Goal: Task Accomplishment & Management: Manage account settings

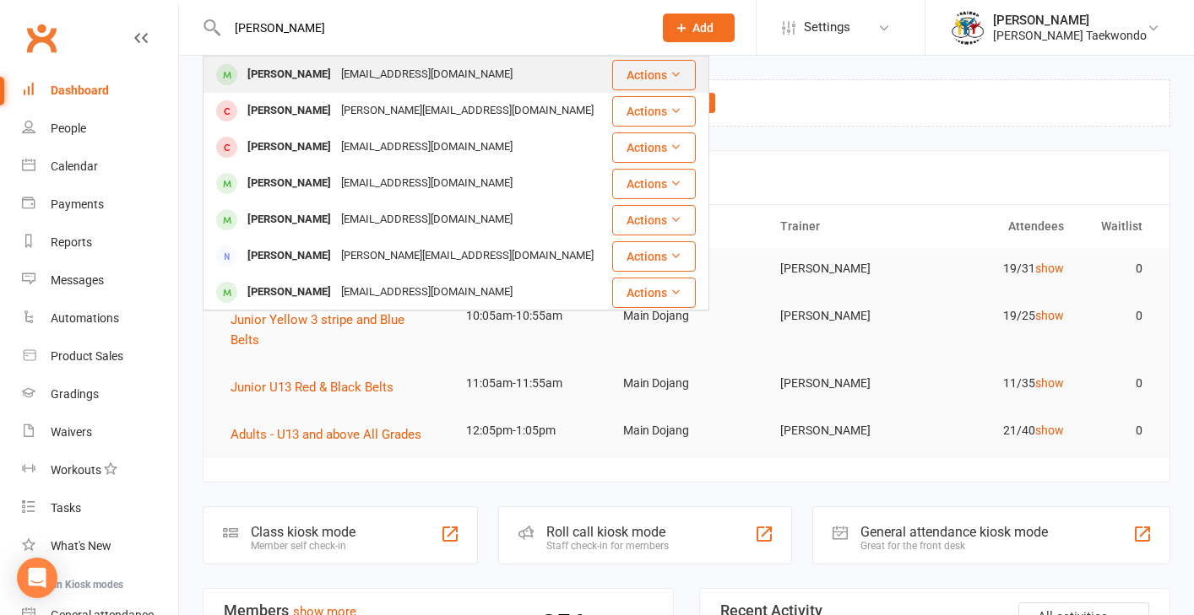
type input "[PERSON_NAME]"
click at [266, 74] on div "[PERSON_NAME]" at bounding box center [289, 74] width 94 height 24
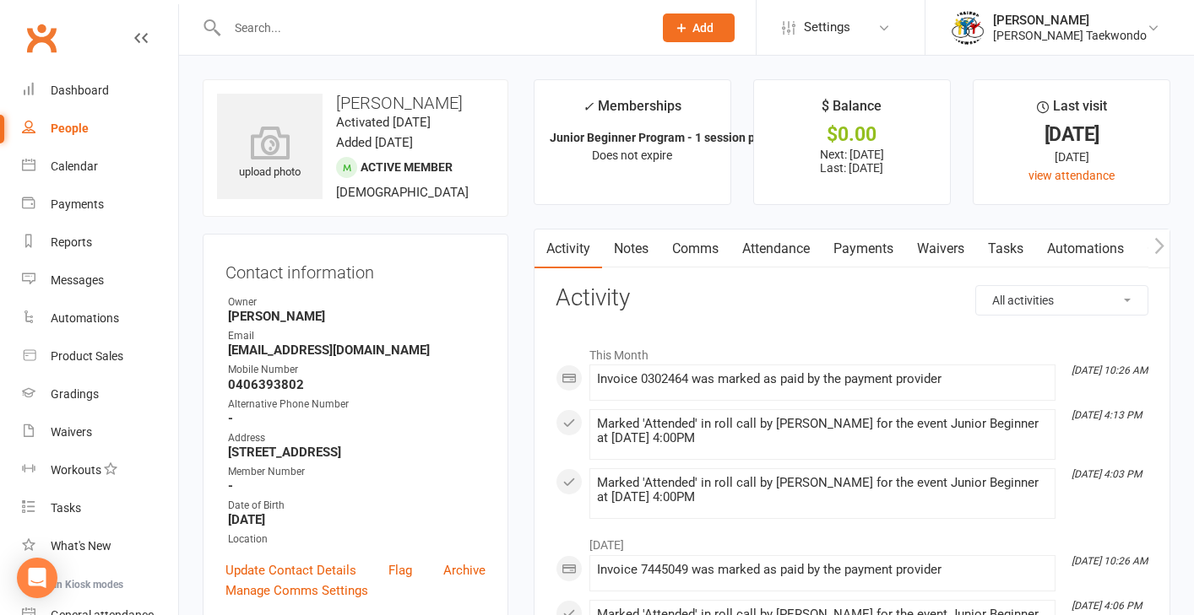
click at [774, 248] on link "Attendance" at bounding box center [775, 249] width 91 height 39
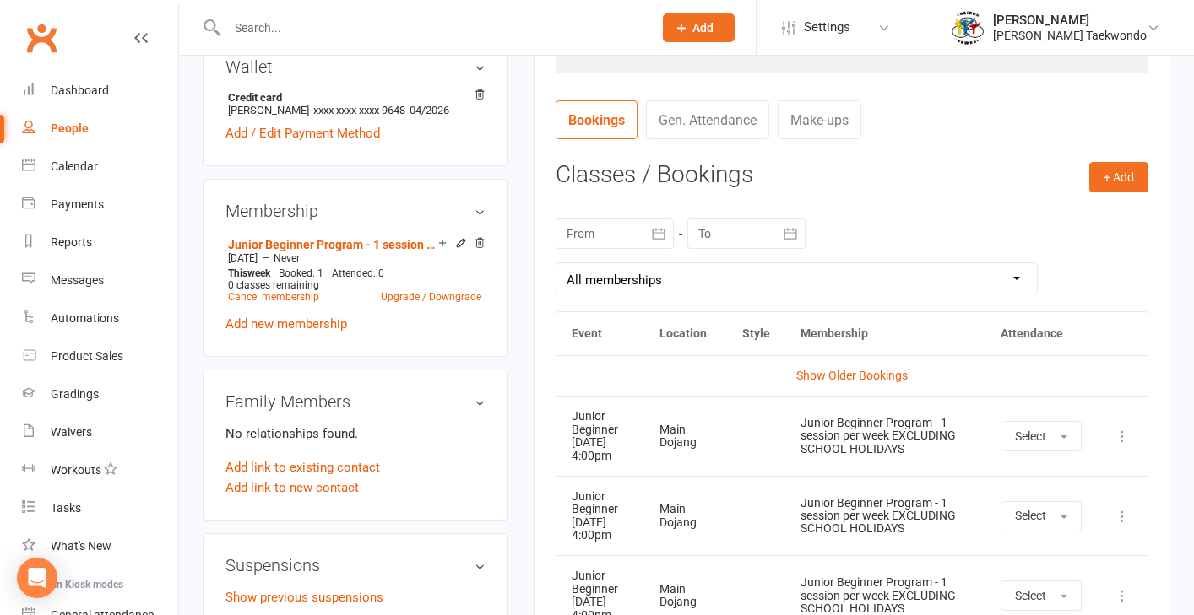
scroll to position [614, 0]
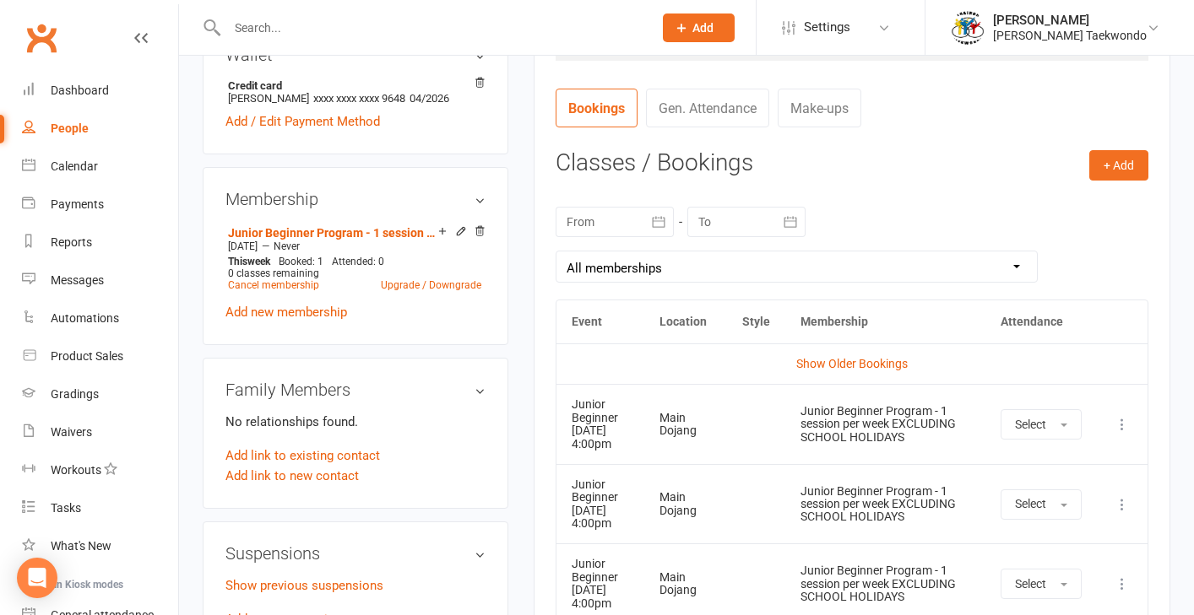
click at [659, 218] on icon "button" at bounding box center [658, 221] width 13 height 11
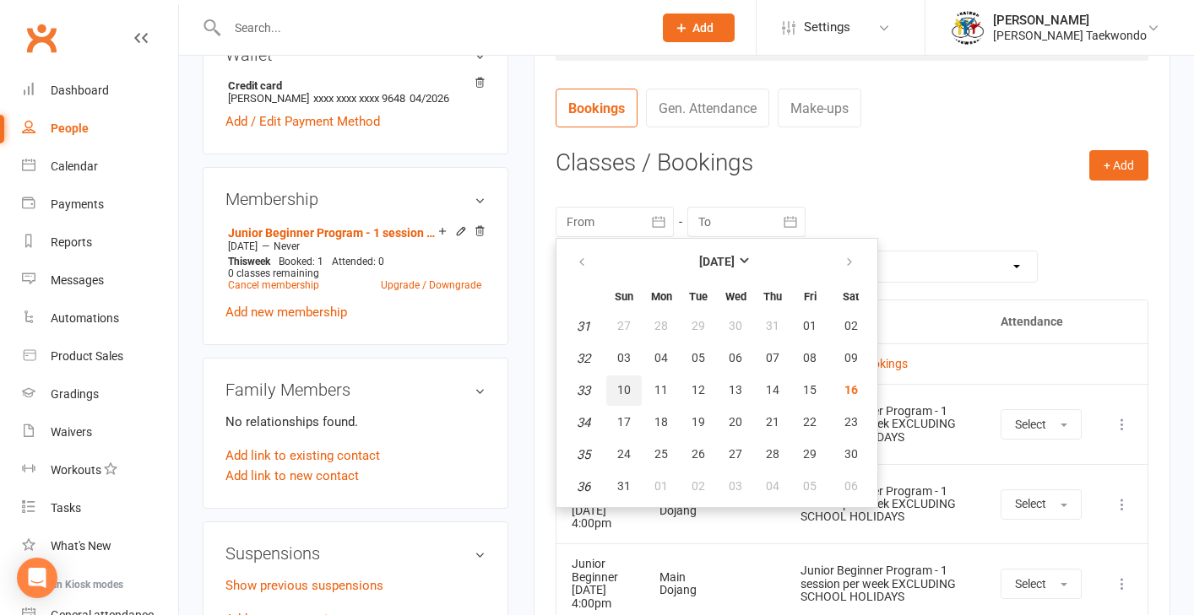
click at [634, 389] on button "10" at bounding box center [623, 391] width 35 height 30
type input "[DATE]"
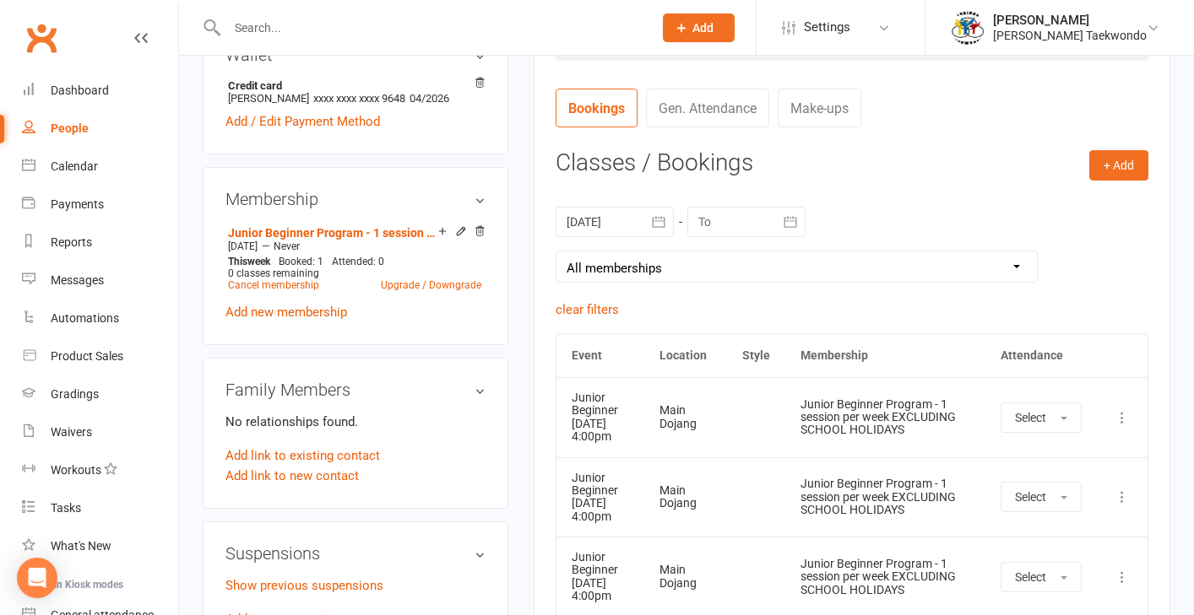
click at [1120, 421] on icon at bounding box center [1121, 417] width 17 height 17
click at [1069, 254] on div "[DATE] [DATE] Sun Mon Tue Wed Thu Fri Sat 31 27 28 29 30 31 01 02 32 03 04 05 0…" at bounding box center [851, 245] width 593 height 110
click at [1056, 416] on button "Select" at bounding box center [1040, 418] width 81 height 30
click at [1050, 448] on link "Attended" at bounding box center [1084, 456] width 167 height 34
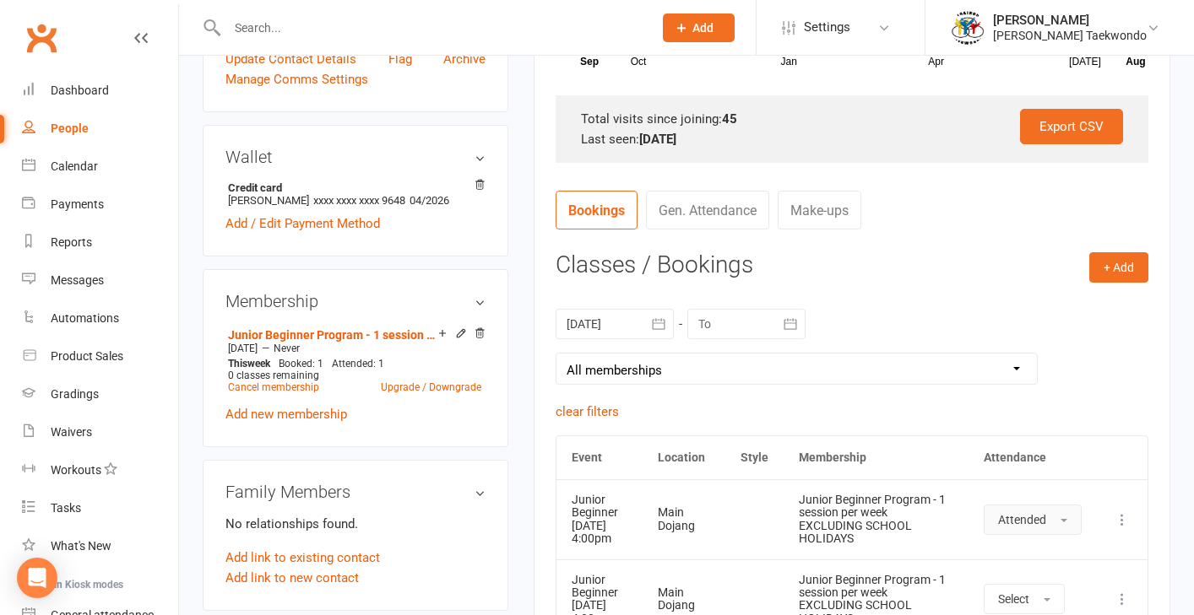
scroll to position [0, 0]
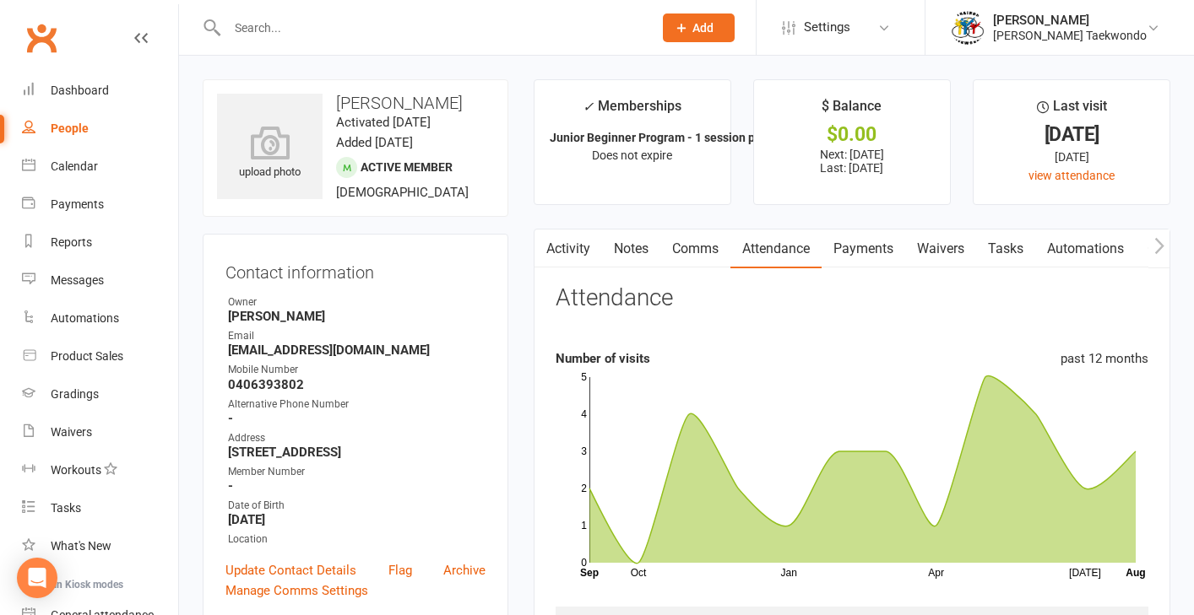
click at [864, 252] on link "Payments" at bounding box center [863, 249] width 84 height 39
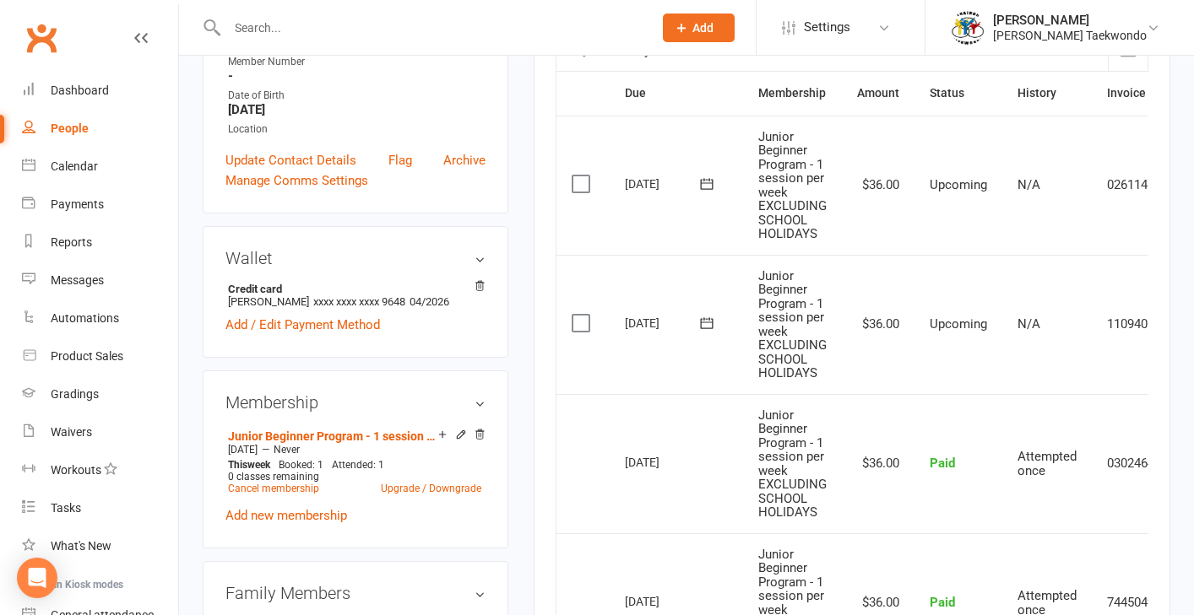
scroll to position [418, 0]
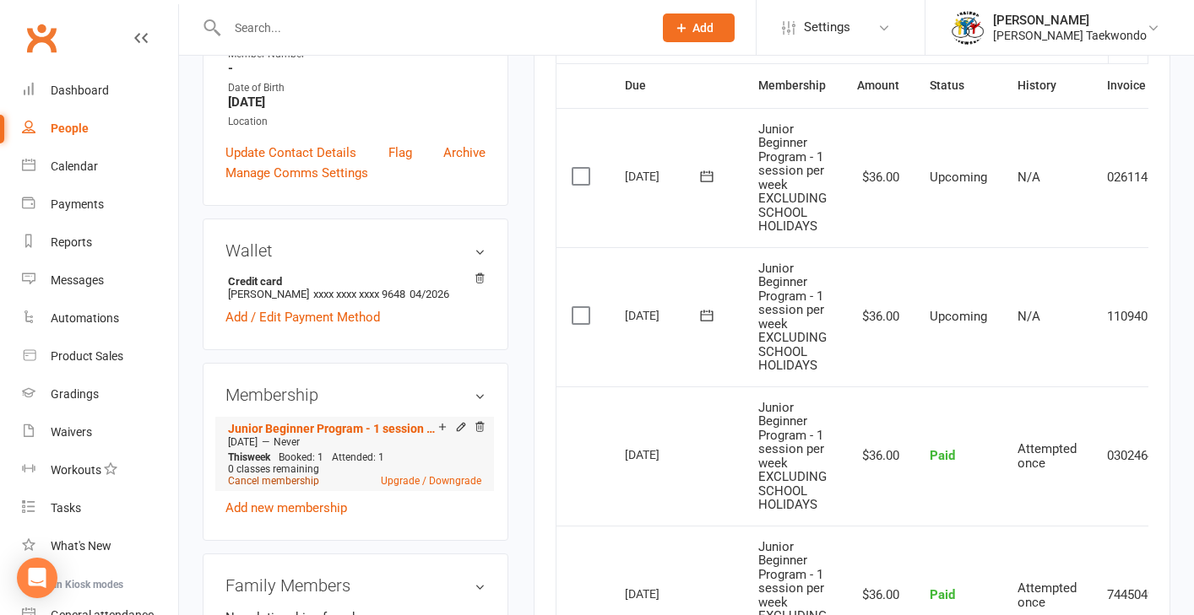
click at [291, 487] on link "Cancel membership" at bounding box center [273, 481] width 91 height 12
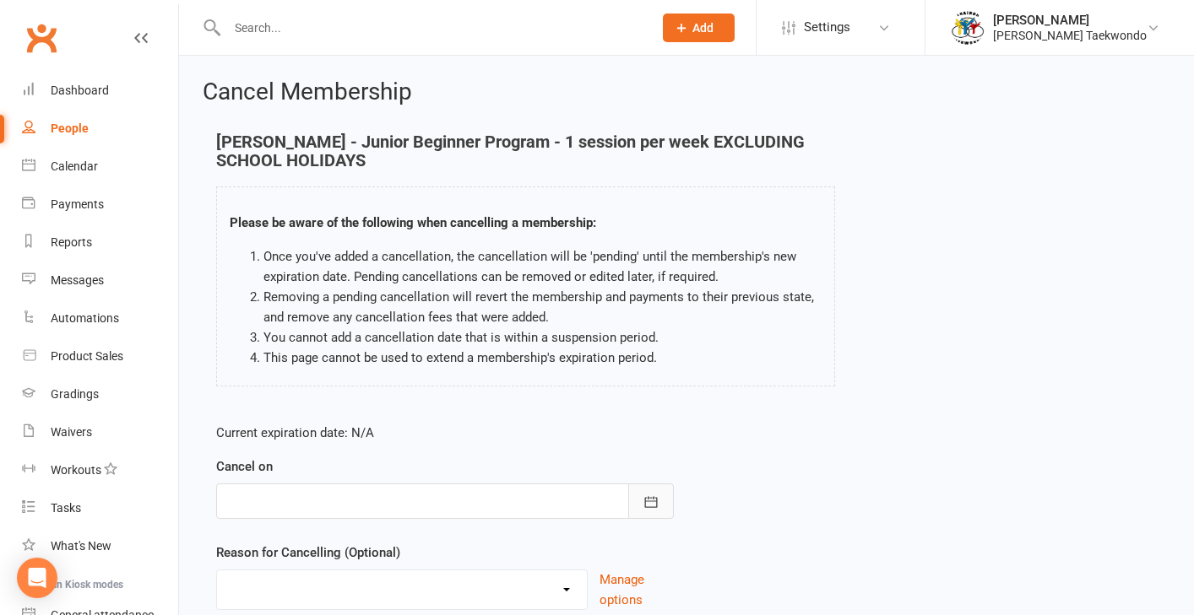
click at [652, 503] on icon "button" at bounding box center [650, 502] width 17 height 17
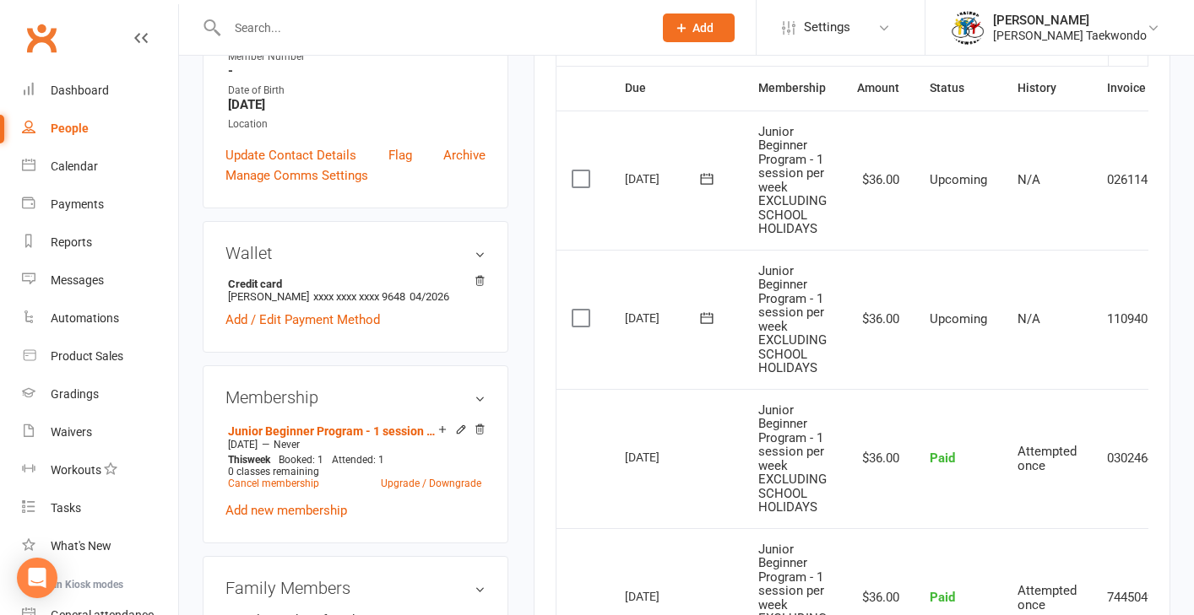
scroll to position [418, 0]
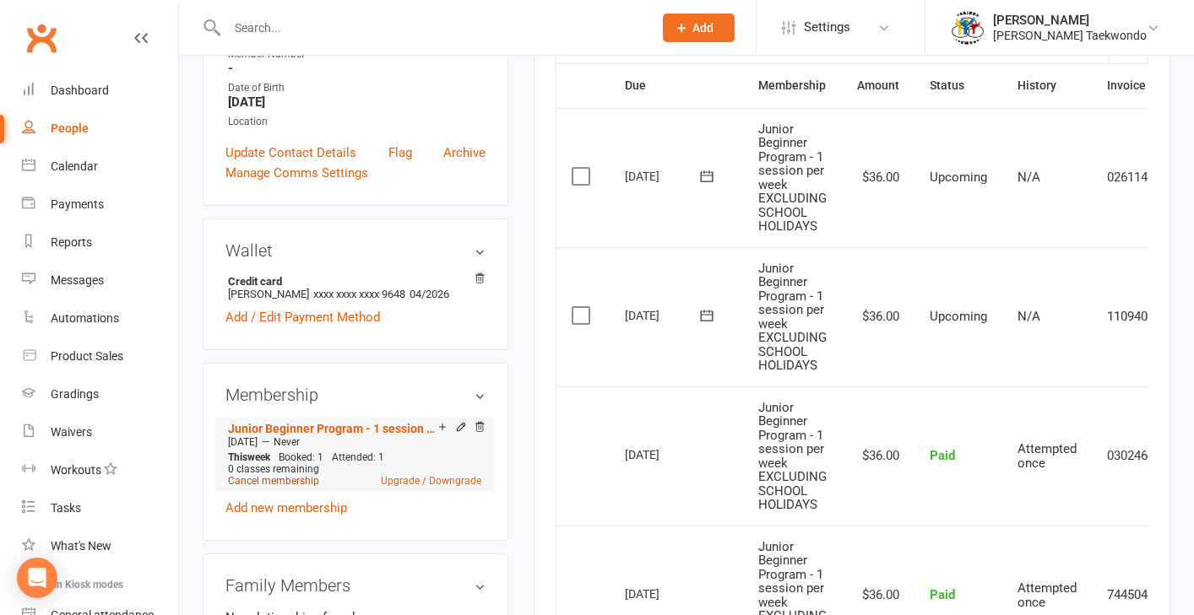
click at [289, 487] on link "Cancel membership" at bounding box center [273, 481] width 91 height 12
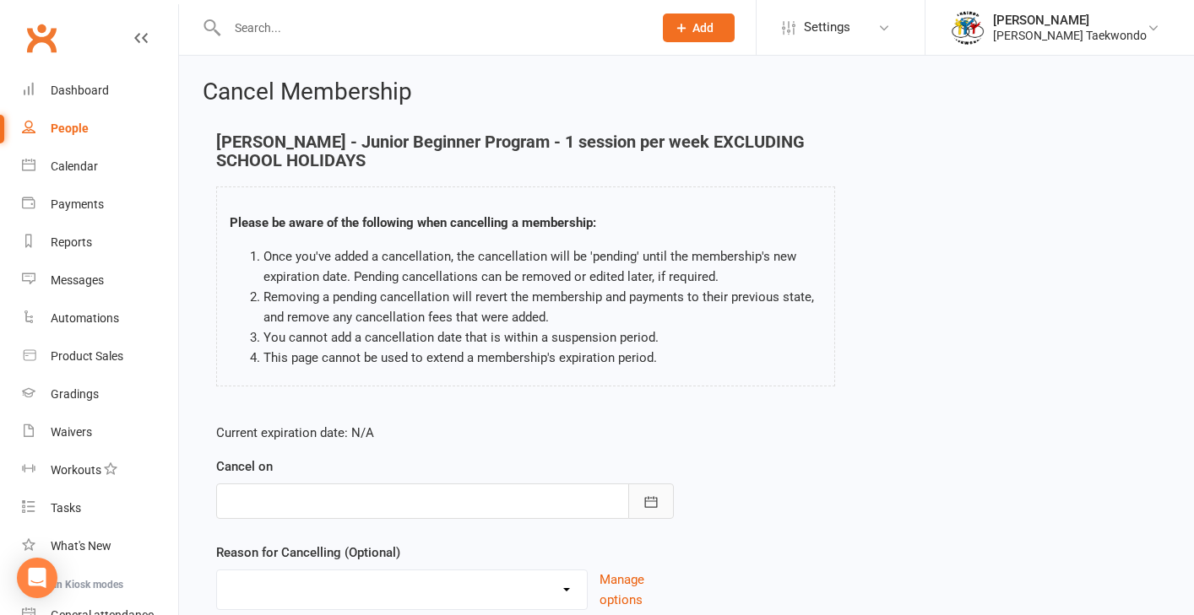
click at [650, 504] on icon "button" at bounding box center [650, 502] width 17 height 17
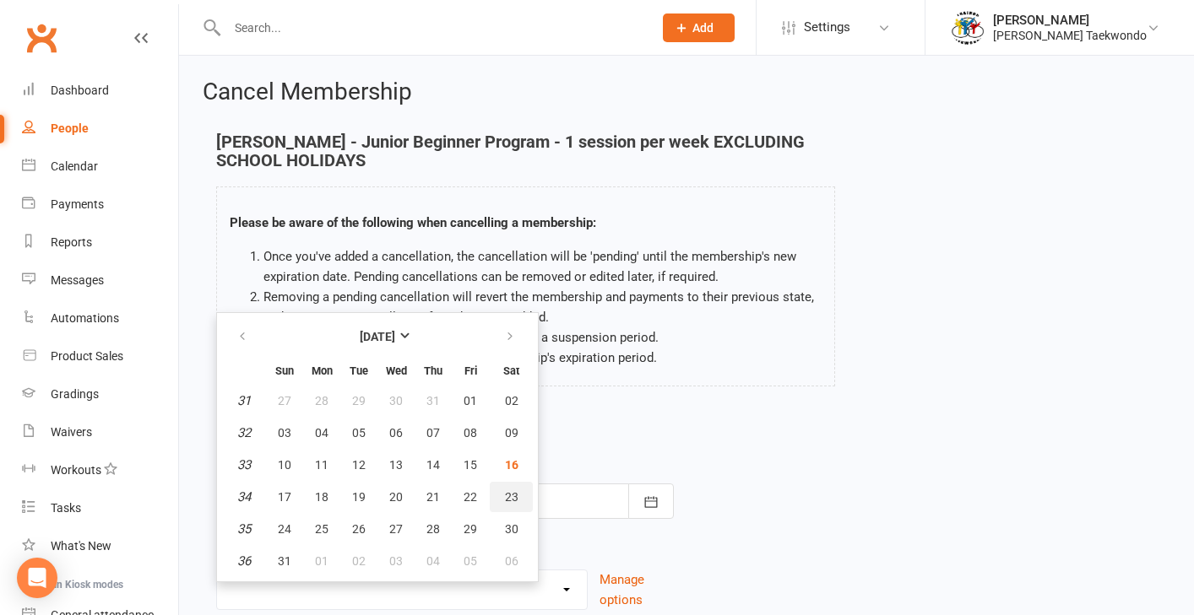
click at [509, 495] on span "23" at bounding box center [512, 497] width 14 height 14
type input "[DATE]"
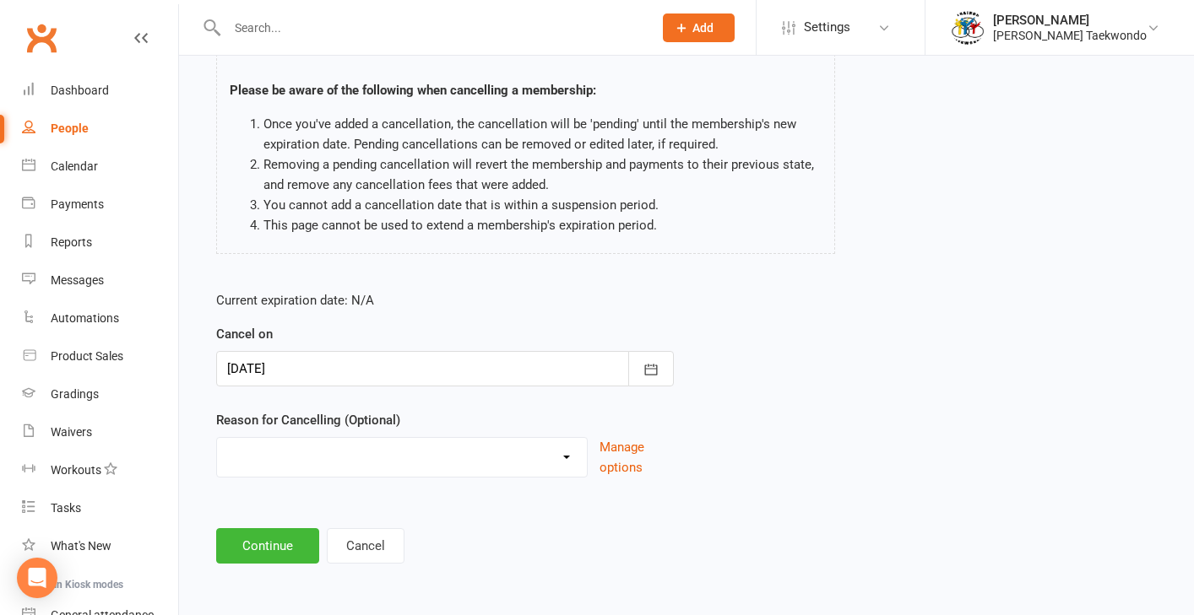
scroll to position [146, 0]
select select "4"
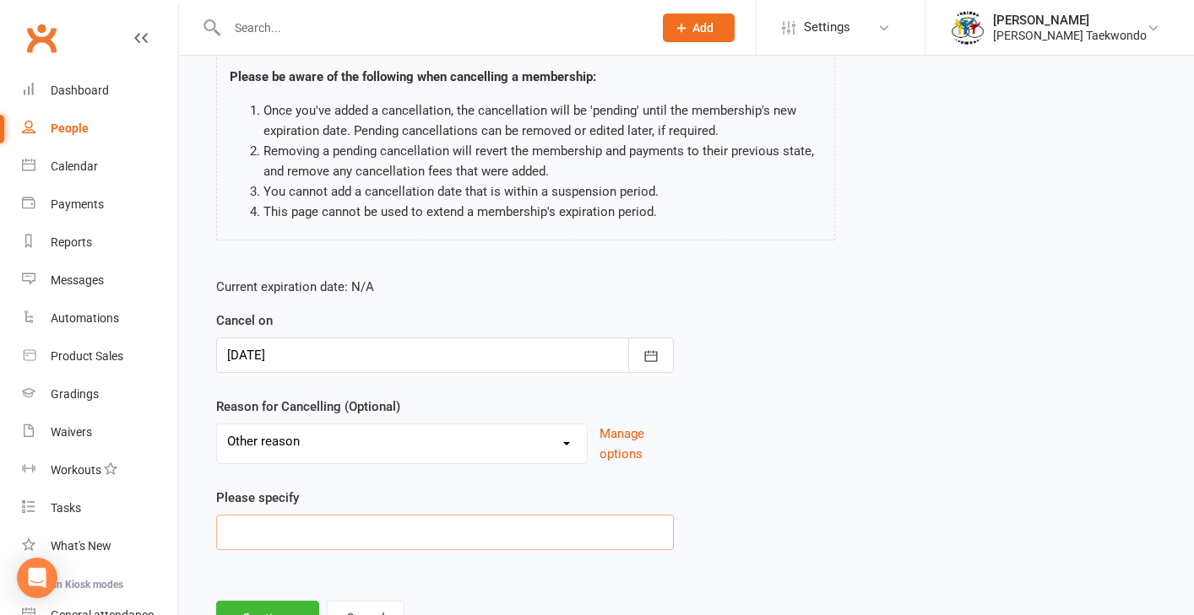
click at [262, 531] on input at bounding box center [445, 532] width 458 height 35
type input "W"
type input "Giving him a rest"
click at [259, 604] on button "Continue" at bounding box center [267, 618] width 103 height 35
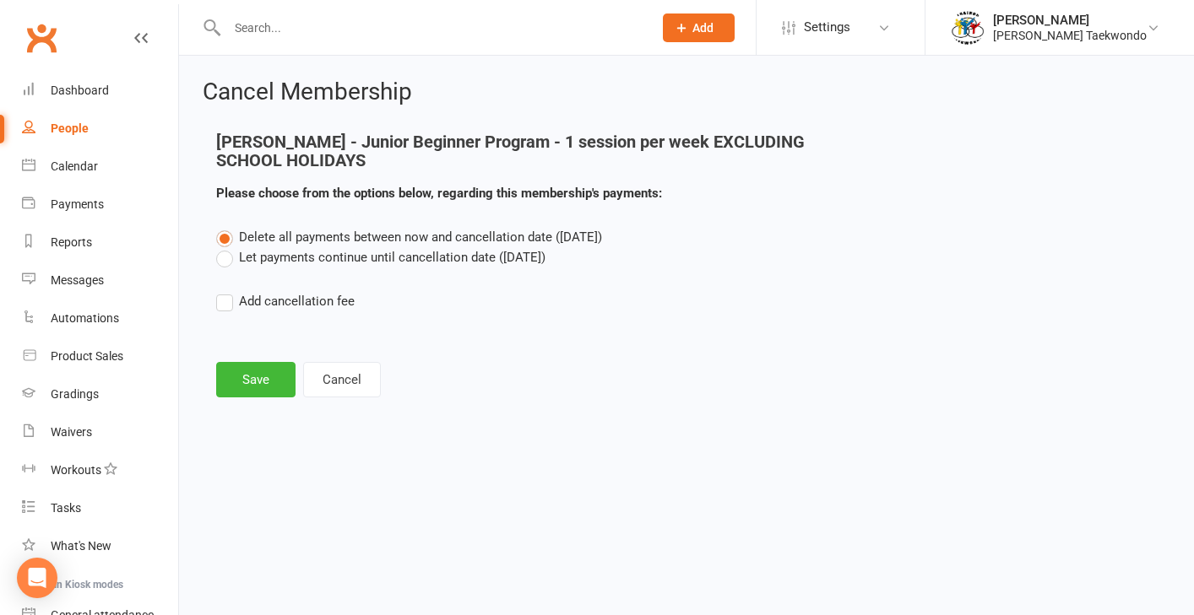
scroll to position [0, 0]
drag, startPoint x: 228, startPoint y: 258, endPoint x: 263, endPoint y: 360, distance: 107.3
click at [228, 259] on label "Let payments continue until cancellation date ([DATE])" at bounding box center [380, 257] width 329 height 20
click at [227, 247] on input "Let payments continue until cancellation date ([DATE])" at bounding box center [221, 247] width 11 height 0
click at [253, 372] on button "Save" at bounding box center [255, 379] width 79 height 35
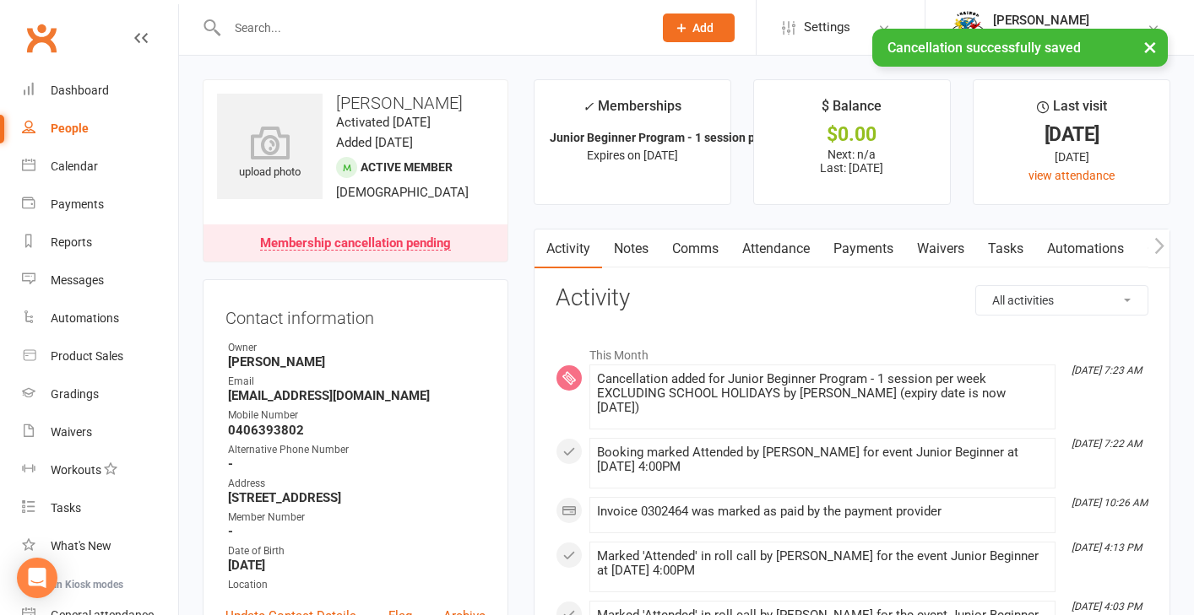
click at [790, 250] on link "Attendance" at bounding box center [775, 249] width 91 height 39
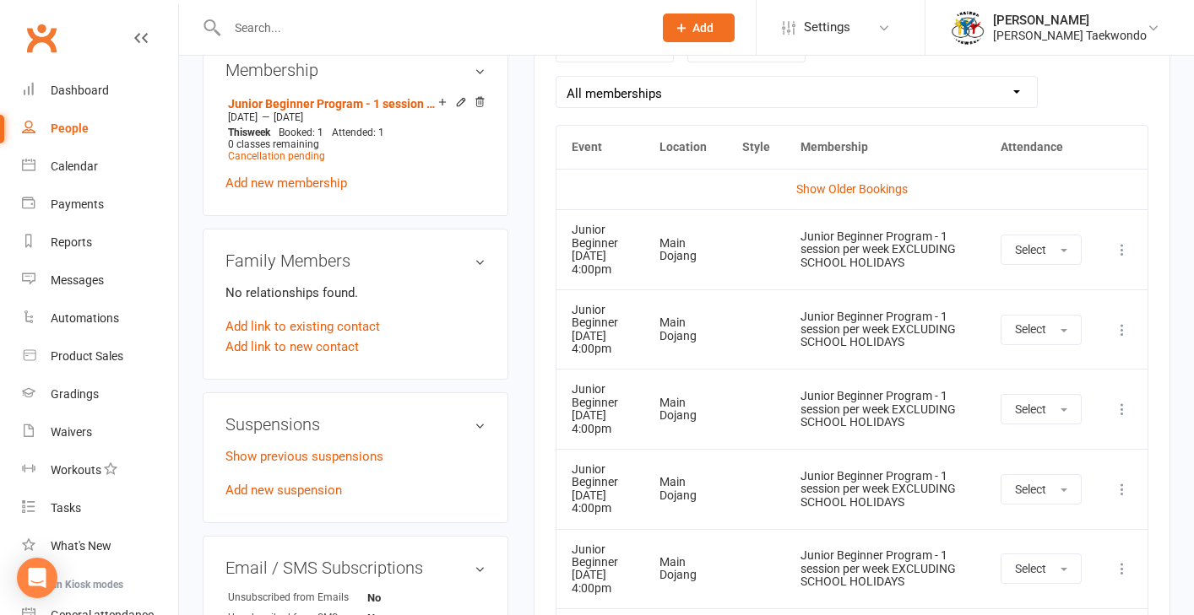
scroll to position [794, 0]
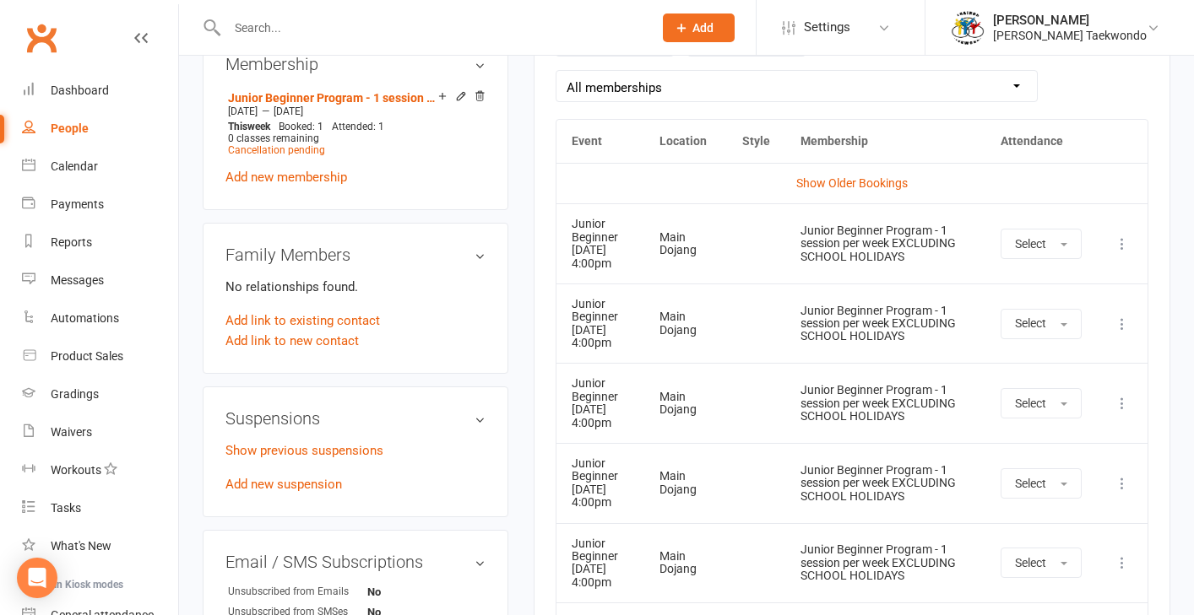
click at [1124, 333] on icon at bounding box center [1121, 324] width 17 height 17
click at [1046, 438] on link "Remove booking" at bounding box center [1047, 425] width 167 height 34
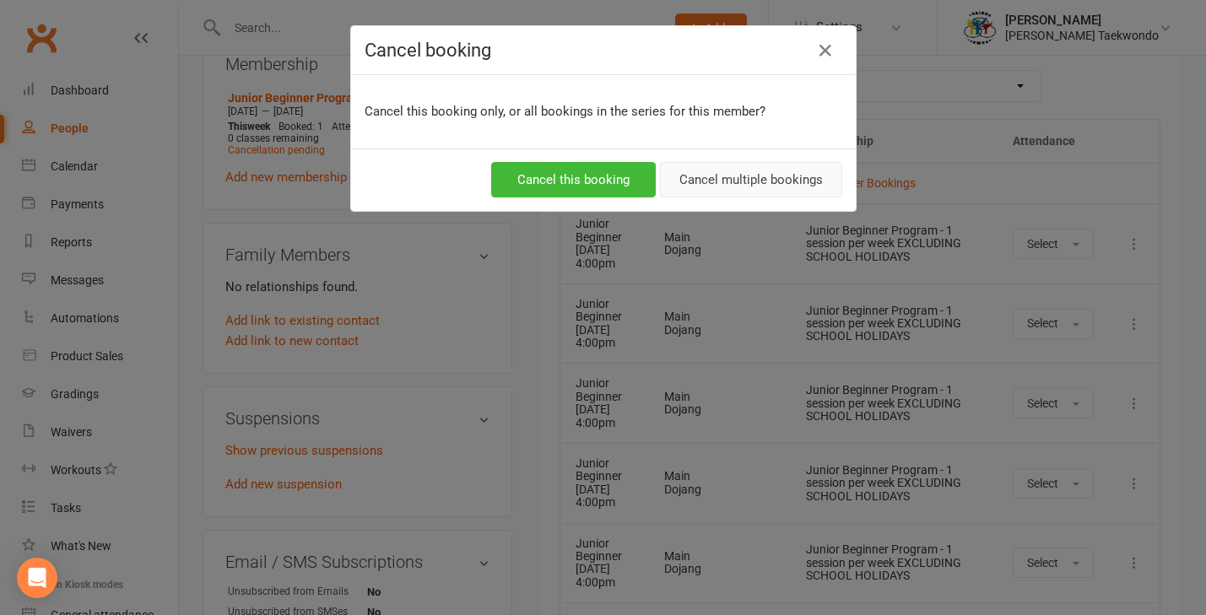
click at [687, 184] on button "Cancel multiple bookings" at bounding box center [751, 179] width 182 height 35
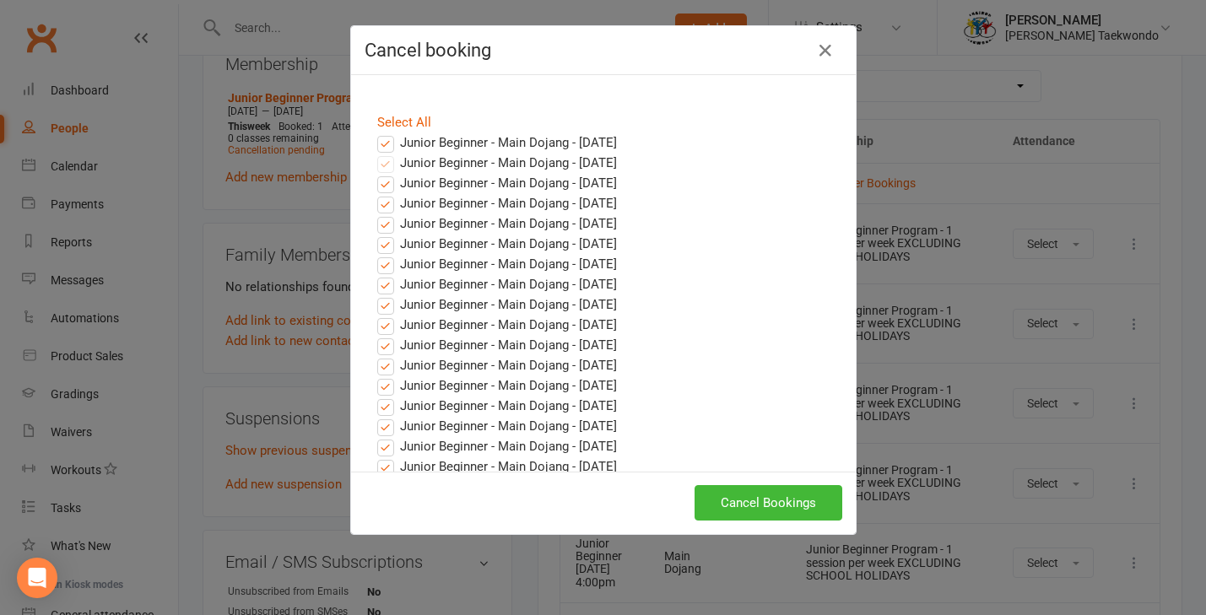
drag, startPoint x: 379, startPoint y: 139, endPoint x: 381, endPoint y: 149, distance: 9.4
click at [379, 139] on label "Junior Beginner - Main Dojang - [DATE]" at bounding box center [497, 143] width 240 height 20
click at [376, 133] on input "Junior Beginner - Main Dojang - [DATE]" at bounding box center [370, 133] width 11 height 0
click at [772, 499] on button "Cancel Bookings" at bounding box center [769, 502] width 148 height 35
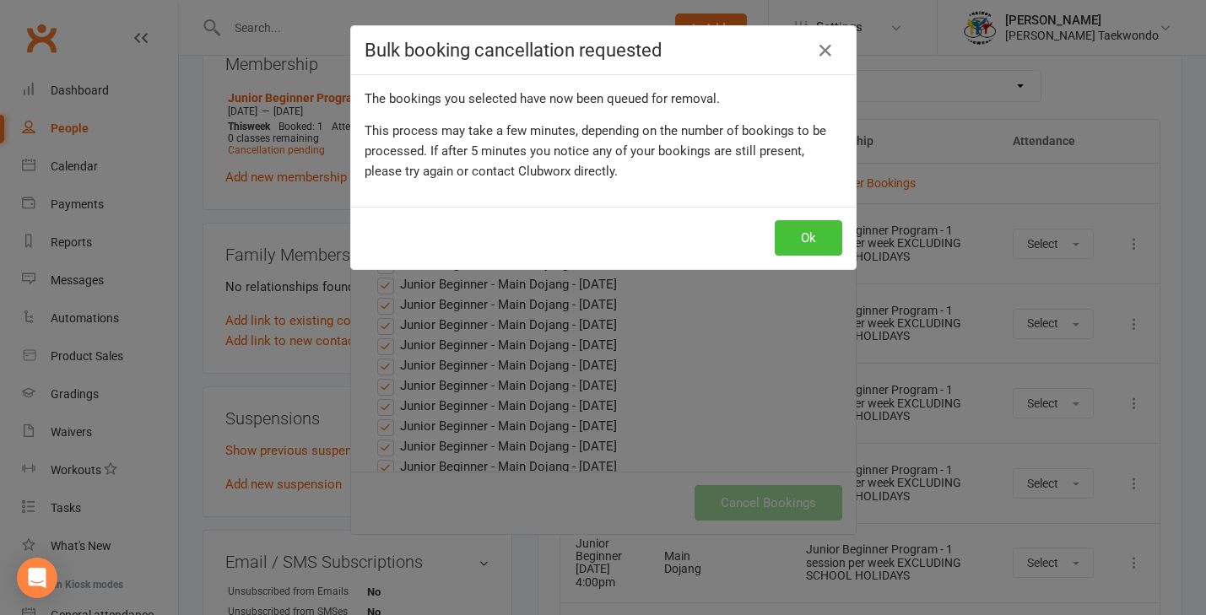
click at [798, 243] on button "Ok" at bounding box center [809, 237] width 68 height 35
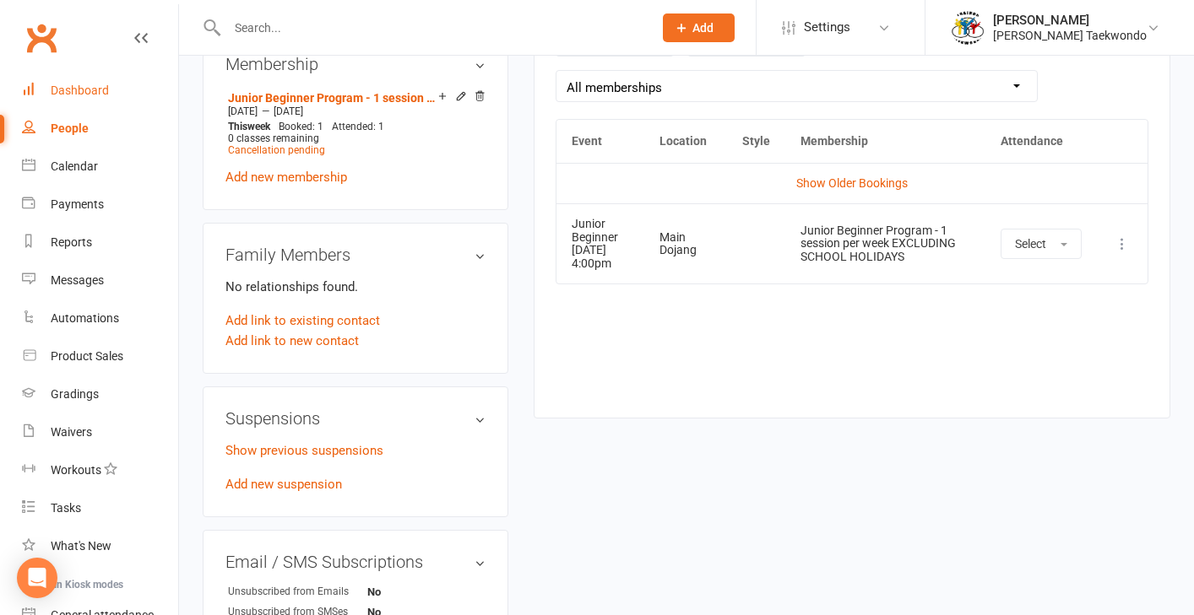
click at [87, 89] on div "Dashboard" at bounding box center [80, 91] width 58 height 14
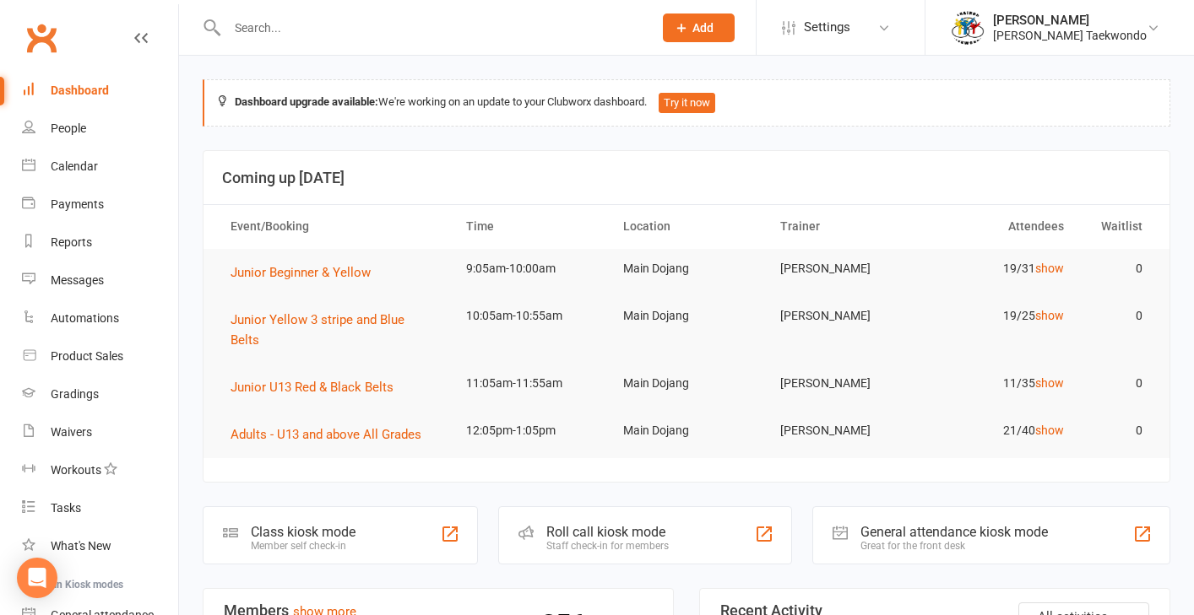
click at [302, 30] on input "text" at bounding box center [431, 28] width 419 height 24
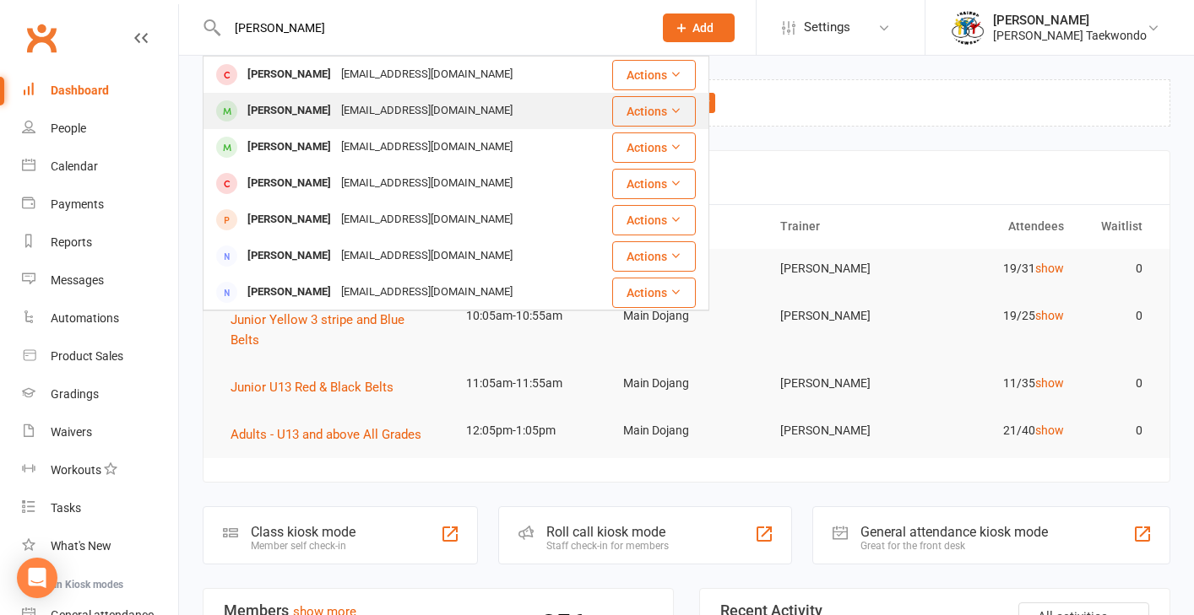
type input "[PERSON_NAME]"
click at [336, 113] on div "[EMAIL_ADDRESS][DOMAIN_NAME]" at bounding box center [426, 111] width 181 height 24
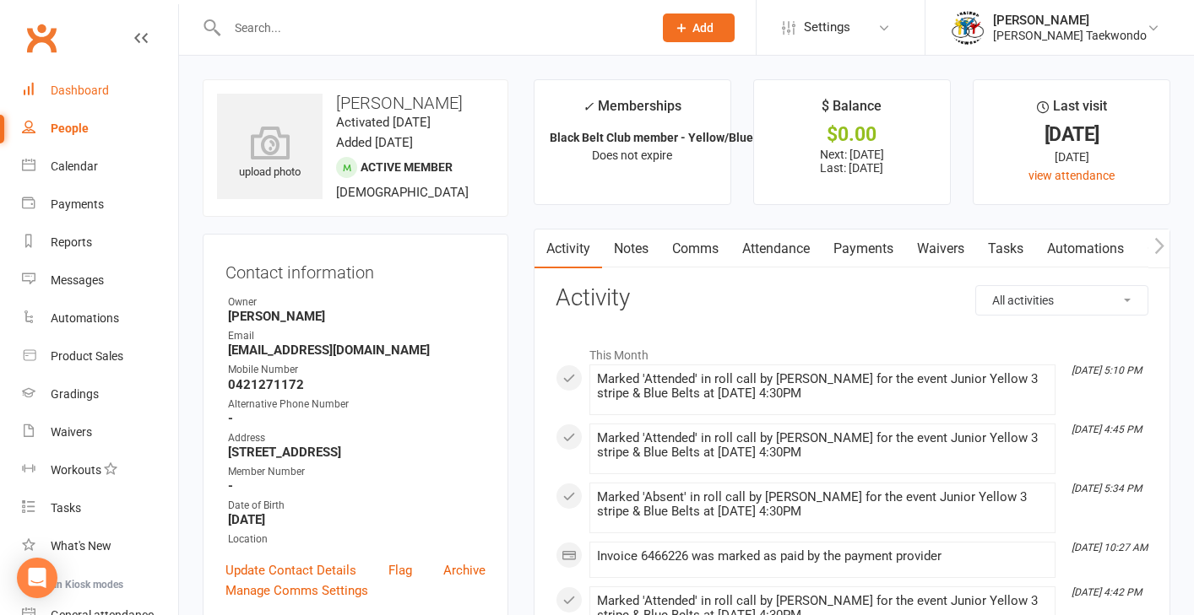
click at [59, 89] on div "Dashboard" at bounding box center [80, 91] width 58 height 14
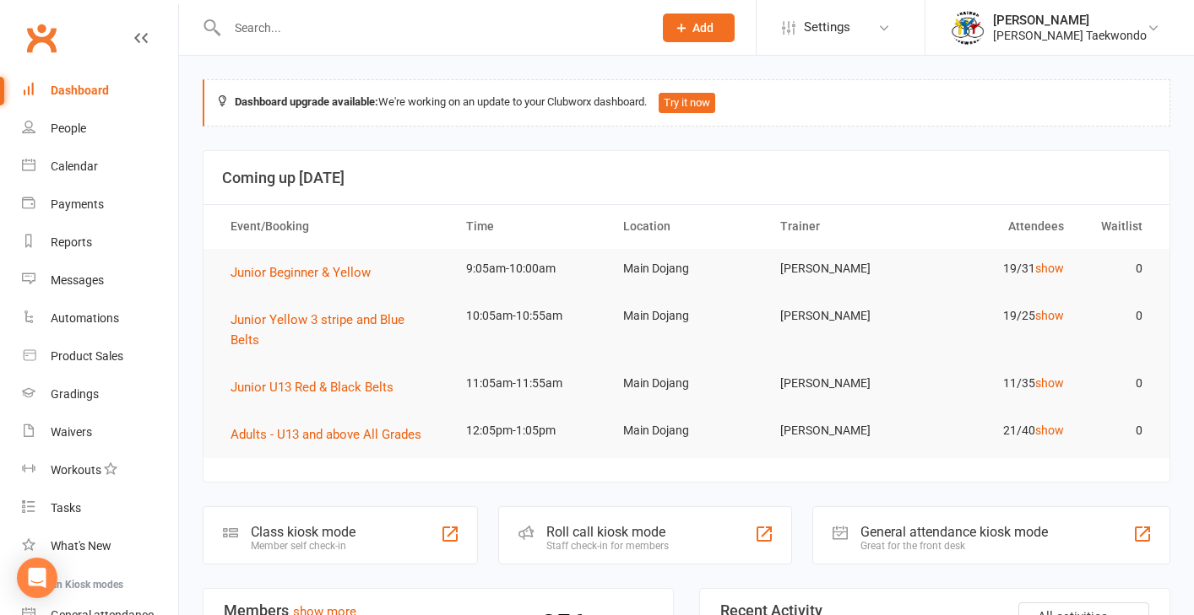
click at [252, 30] on input "text" at bounding box center [431, 28] width 419 height 24
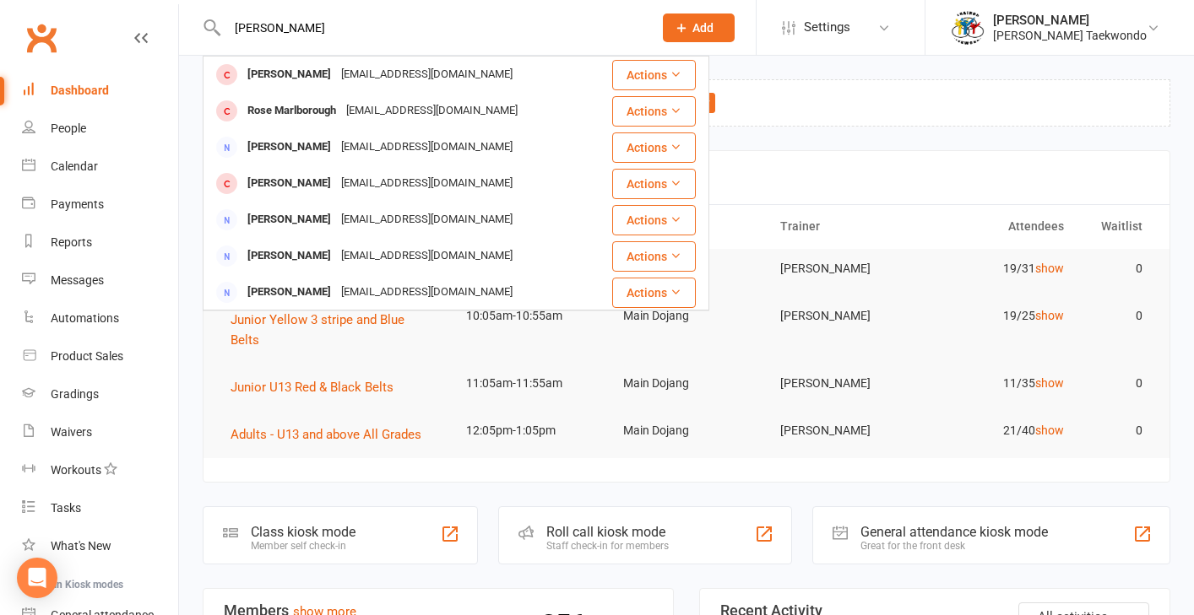
type input "[PERSON_NAME]"
click at [79, 89] on div "Dashboard" at bounding box center [80, 91] width 58 height 14
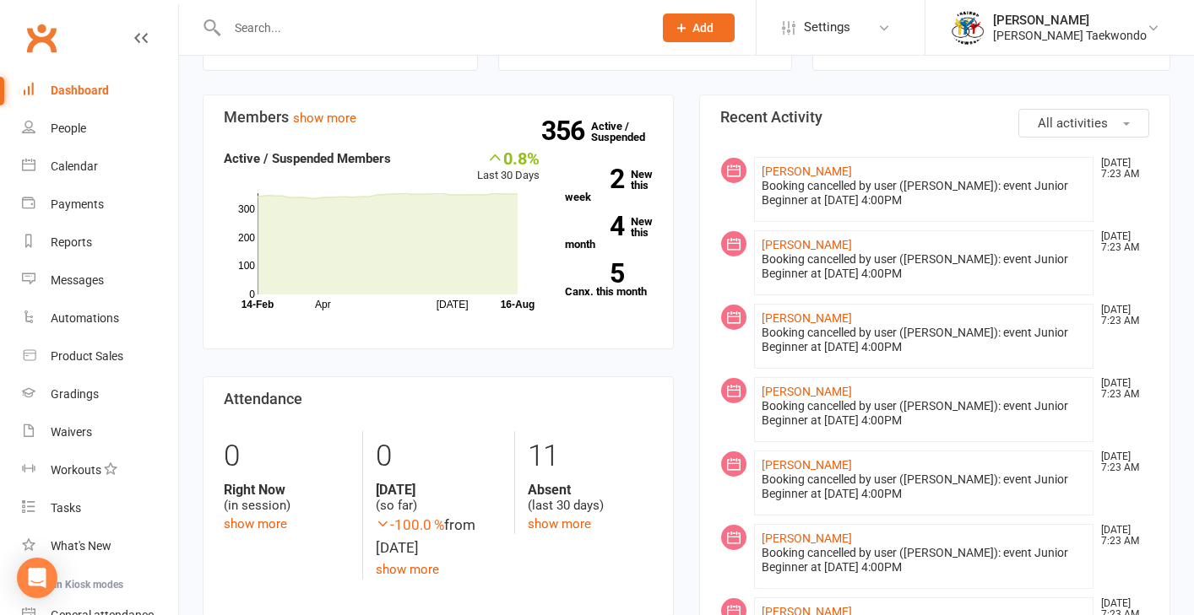
scroll to position [506, 0]
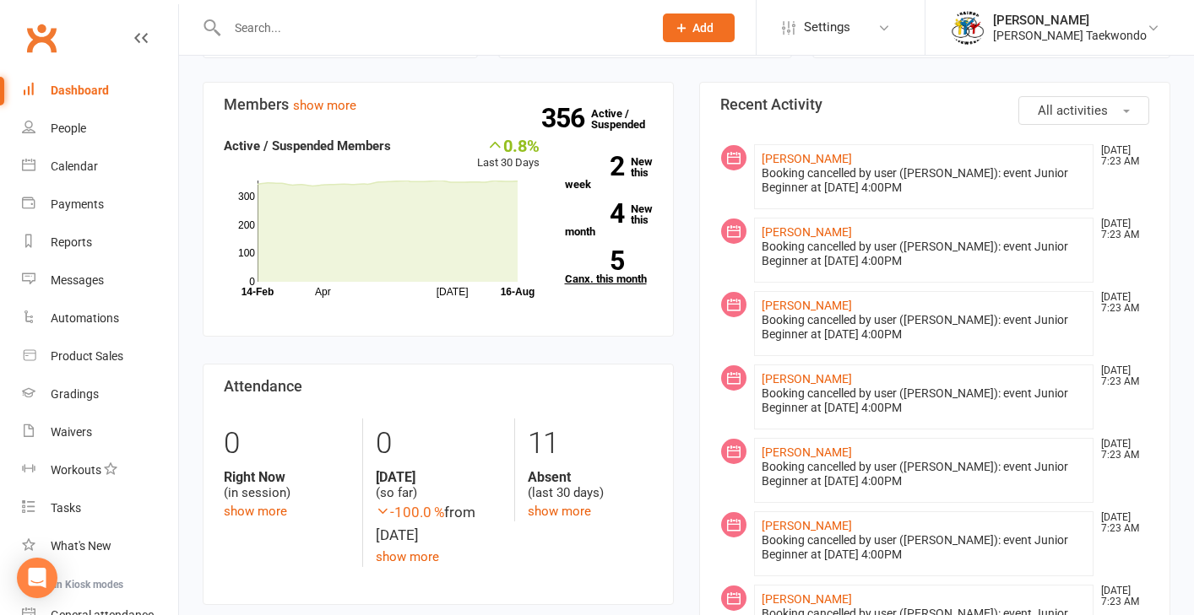
click at [623, 257] on link "5 Canx. this month" at bounding box center [609, 268] width 89 height 34
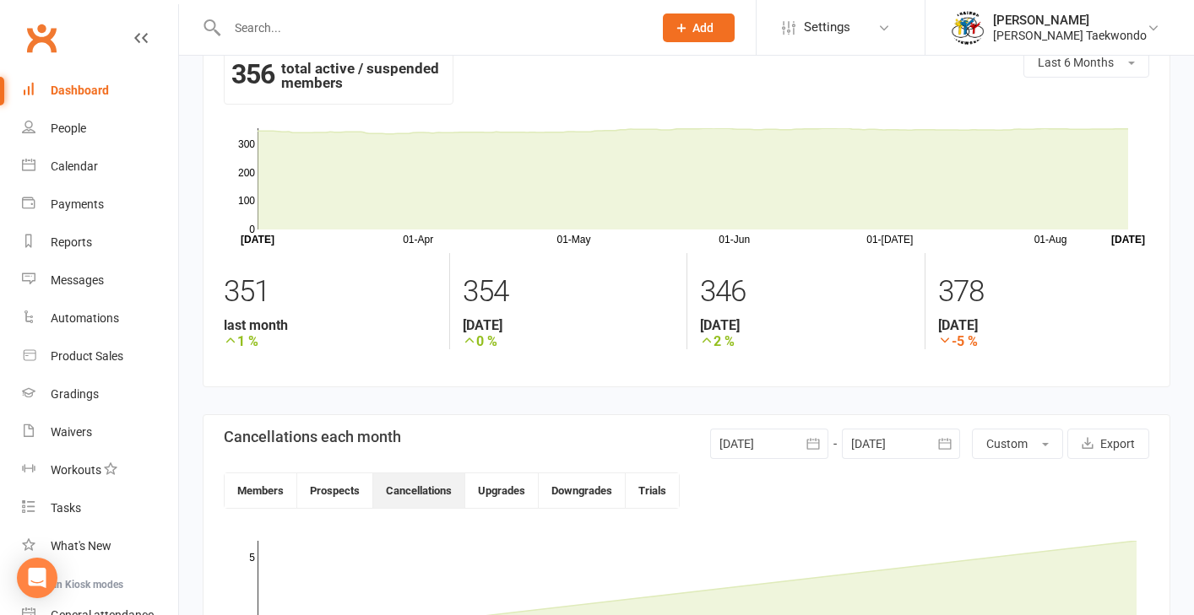
scroll to position [12, 0]
